Goal: Navigation & Orientation: Find specific page/section

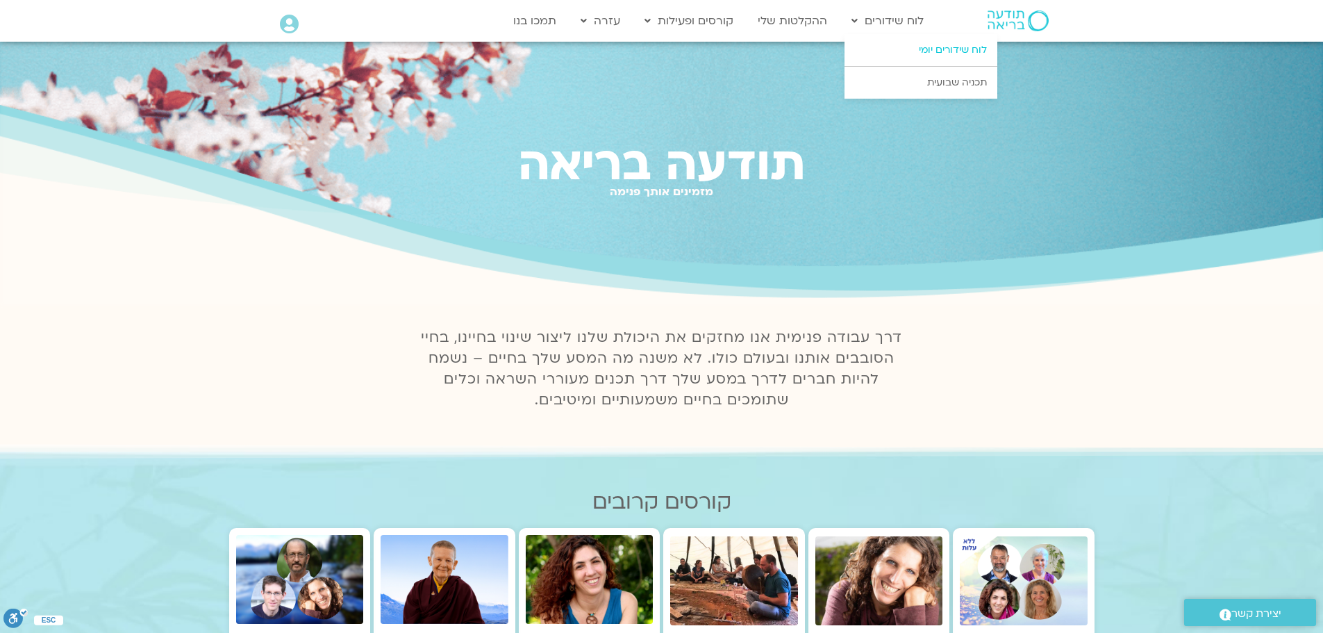
click at [929, 51] on link "לוח שידורים יומי" at bounding box center [920, 50] width 153 height 32
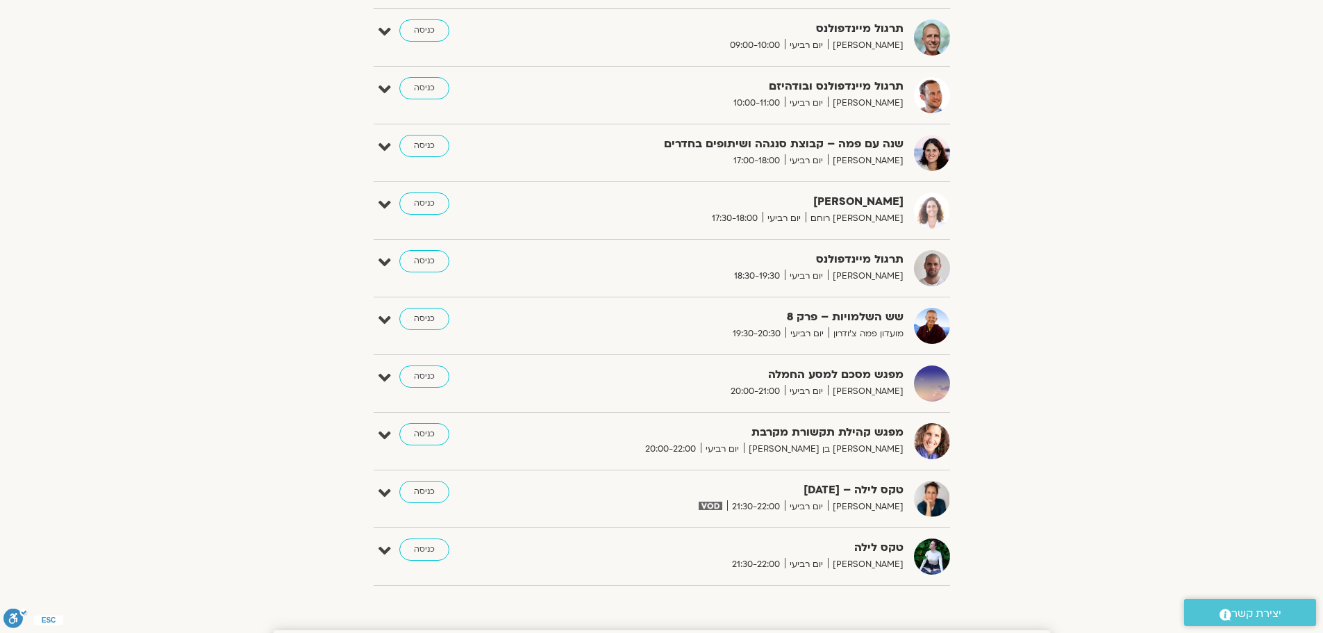
scroll to position [903, 0]
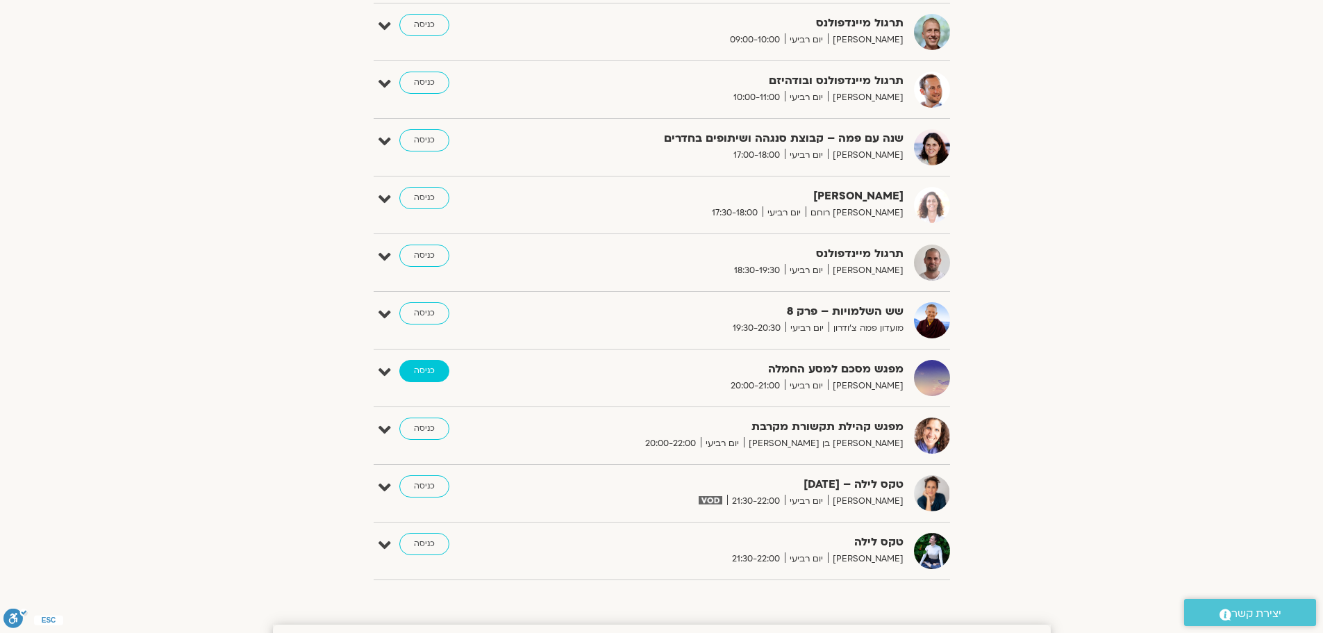
click at [423, 369] on link "כניסה" at bounding box center [424, 371] width 50 height 22
